Goal: Check status: Check status

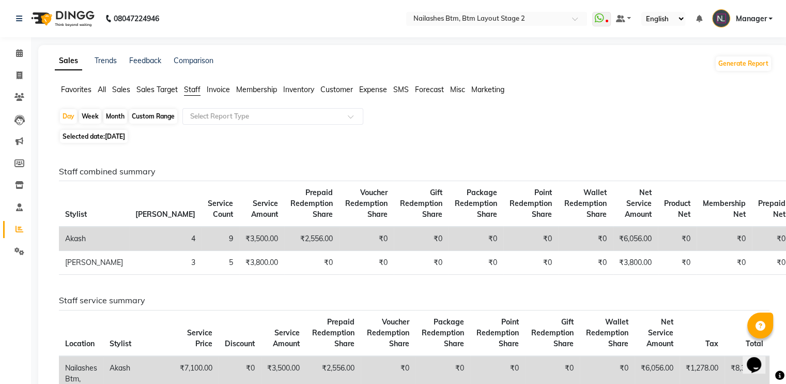
click at [108, 118] on div "Month" at bounding box center [115, 116] width 24 height 14
select select "9"
select select "2025"
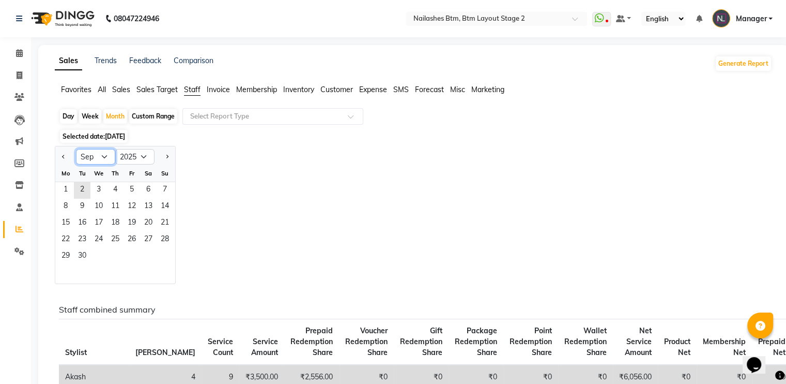
click at [99, 160] on select "Jan Feb Mar Apr May Jun [DATE] Aug Sep Oct Nov Dec" at bounding box center [95, 157] width 39 height 16
select select "8"
click at [76, 149] on select "Jan Feb Mar Apr May Jun [DATE] Aug Sep Oct Nov Dec" at bounding box center [95, 157] width 39 height 16
click at [131, 187] on span "1" at bounding box center [132, 190] width 17 height 17
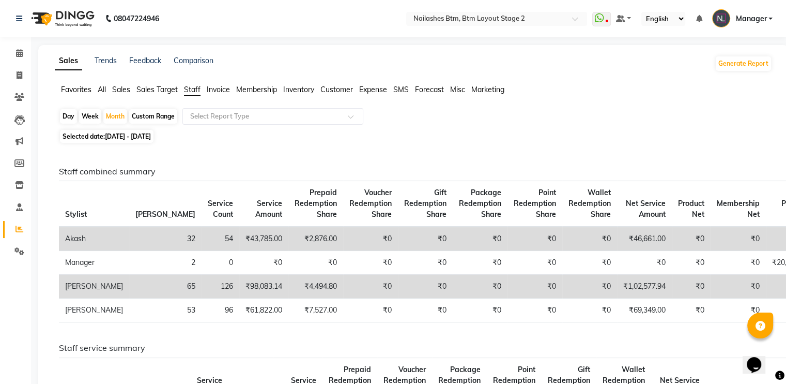
click at [151, 136] on span "[DATE] - [DATE]" at bounding box center [128, 136] width 46 height 8
select select "8"
select select "2025"
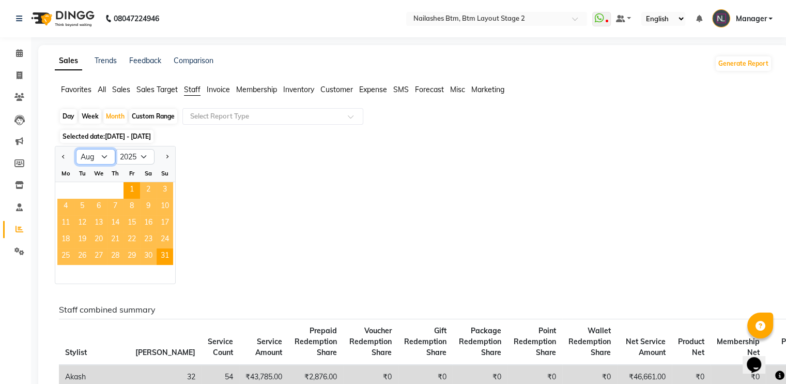
click at [101, 162] on select "Jan Feb Mar Apr May Jun [DATE] Aug Sep Oct Nov Dec" at bounding box center [95, 157] width 39 height 16
select select "7"
click at [76, 149] on select "Jan Feb Mar Apr May Jun [DATE] Aug Sep Oct Nov Dec" at bounding box center [95, 157] width 39 height 16
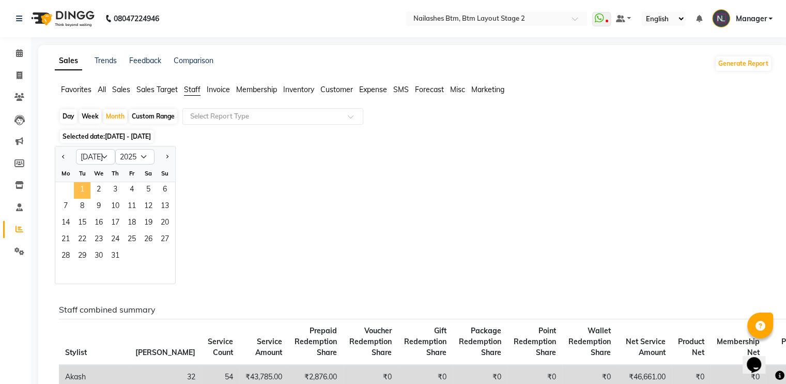
click at [77, 191] on span "1" at bounding box center [82, 190] width 17 height 17
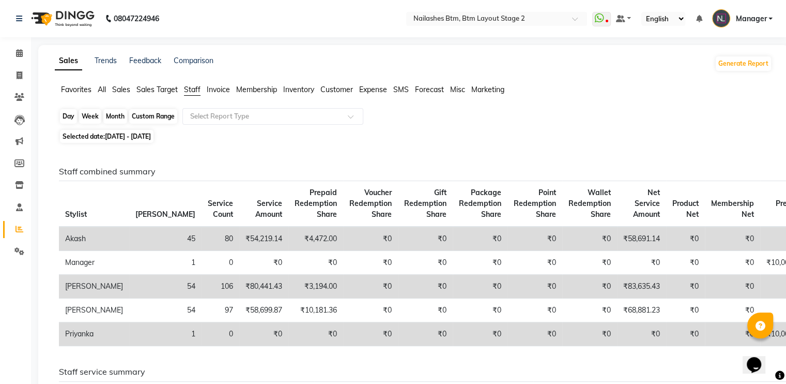
click at [112, 115] on div "Month" at bounding box center [115, 116] width 24 height 14
select select "7"
select select "2025"
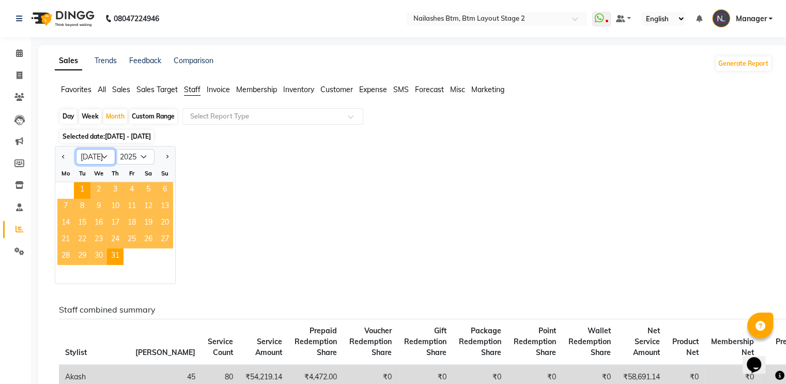
click at [87, 162] on select "Jan Feb Mar Apr May Jun [DATE] Aug Sep Oct Nov Dec" at bounding box center [95, 157] width 39 height 16
select select "8"
click at [76, 149] on select "Jan Feb Mar Apr May Jun [DATE] Aug Sep Oct Nov Dec" at bounding box center [95, 157] width 39 height 16
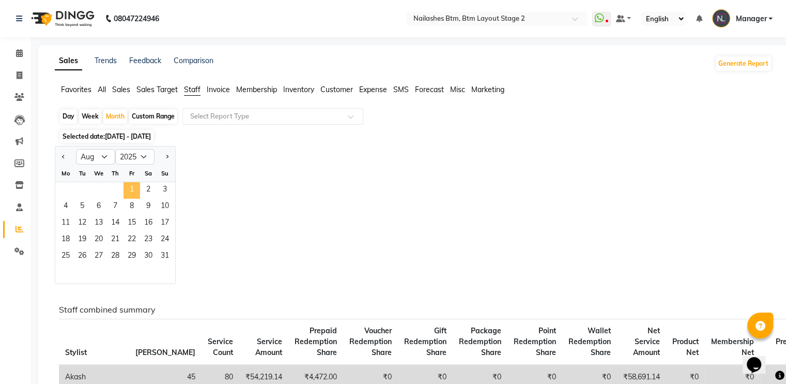
click at [130, 187] on span "1" at bounding box center [132, 190] width 17 height 17
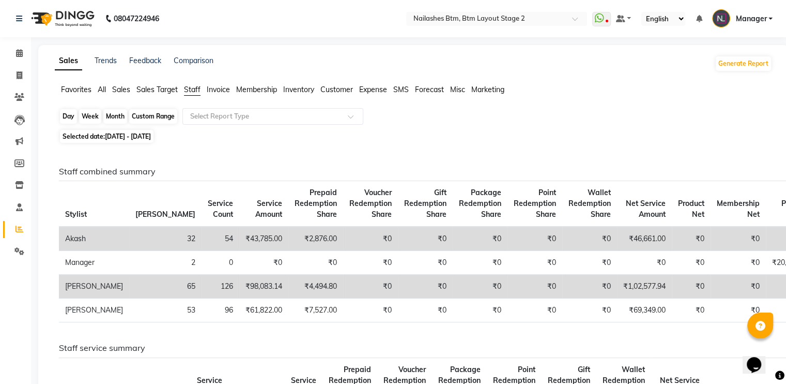
click at [121, 118] on div "Month" at bounding box center [115, 116] width 24 height 14
select select "8"
select select "2025"
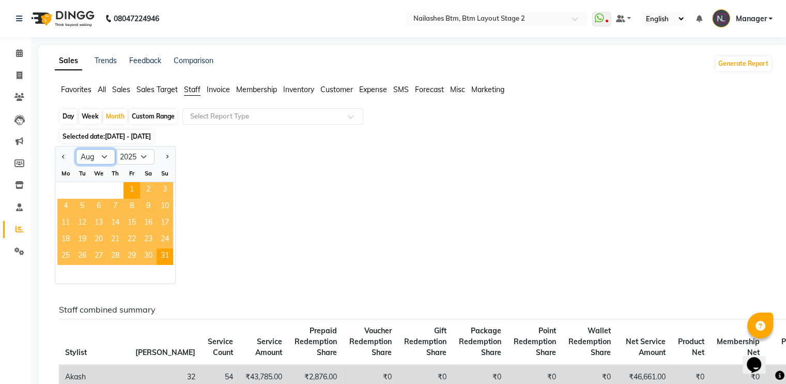
click at [106, 154] on select "Jan Feb Mar Apr May Jun [DATE] Aug Sep Oct Nov Dec" at bounding box center [95, 157] width 39 height 16
select select "9"
click at [76, 149] on select "Jan Feb Mar Apr May Jun [DATE] Aug Sep Oct Nov Dec" at bounding box center [95, 157] width 39 height 16
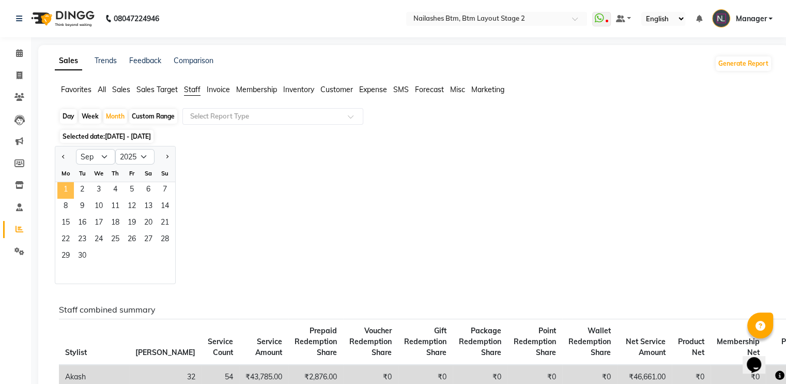
click at [68, 187] on span "1" at bounding box center [65, 190] width 17 height 17
